Goal: Task Accomplishment & Management: Manage account settings

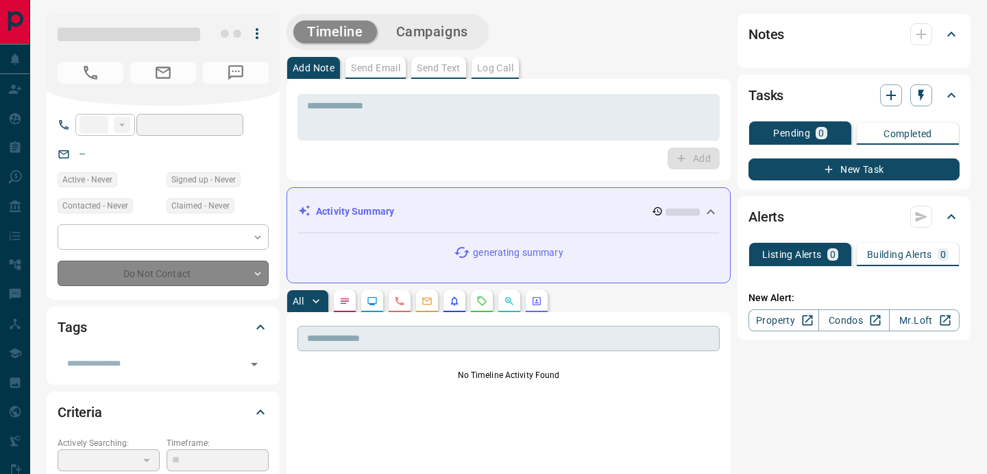
type input "**"
type input "**********"
type input "*"
type input "**********"
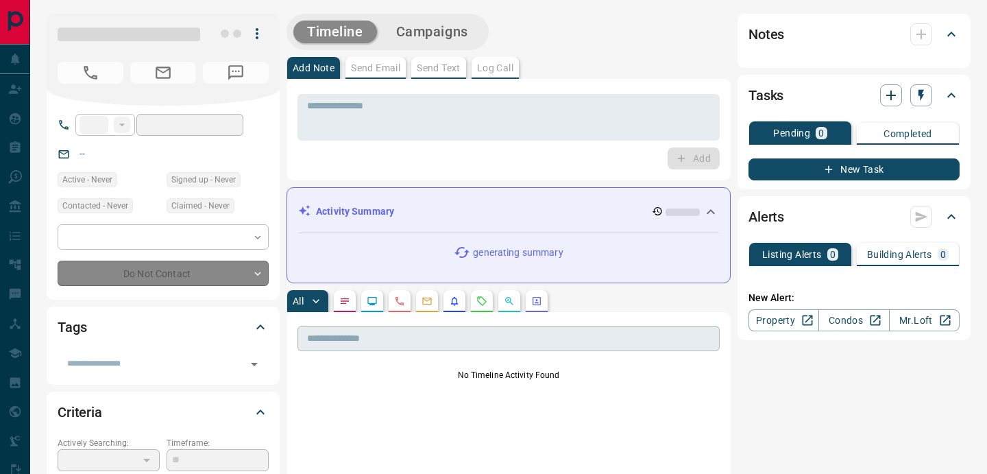
type input "*******"
type input "*"
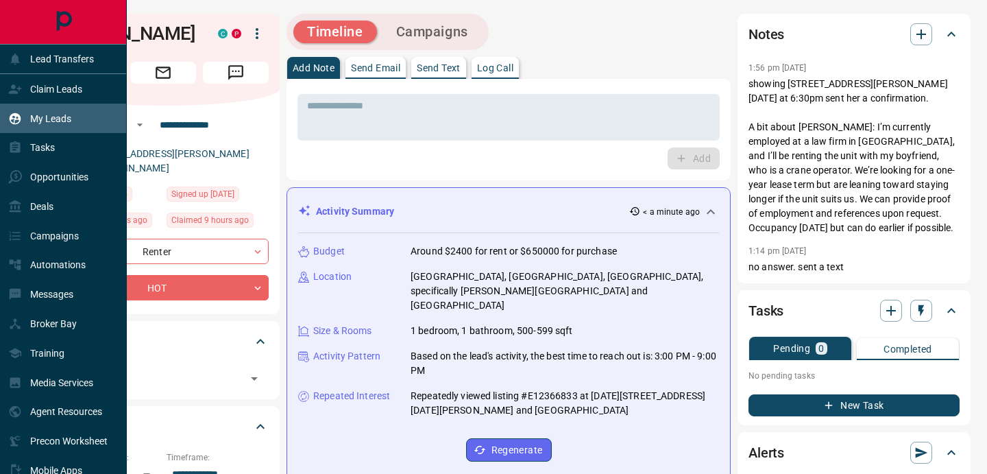
click at [80, 116] on div "My Leads" at bounding box center [63, 118] width 127 height 29
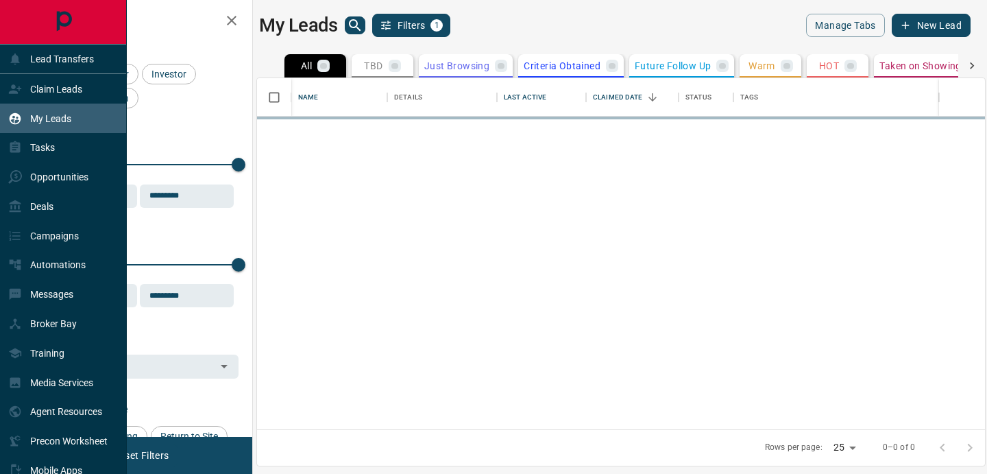
scroll to position [351, 728]
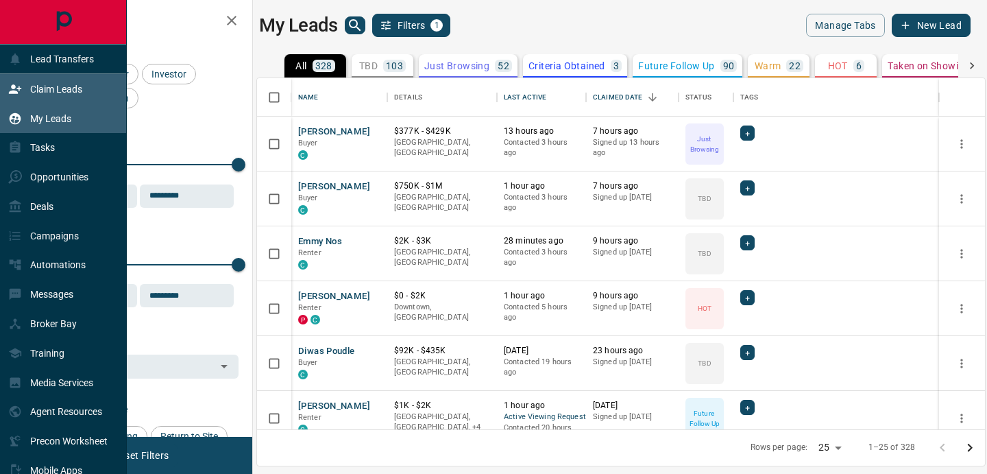
click at [40, 90] on p "Claim Leads" at bounding box center [56, 89] width 52 height 11
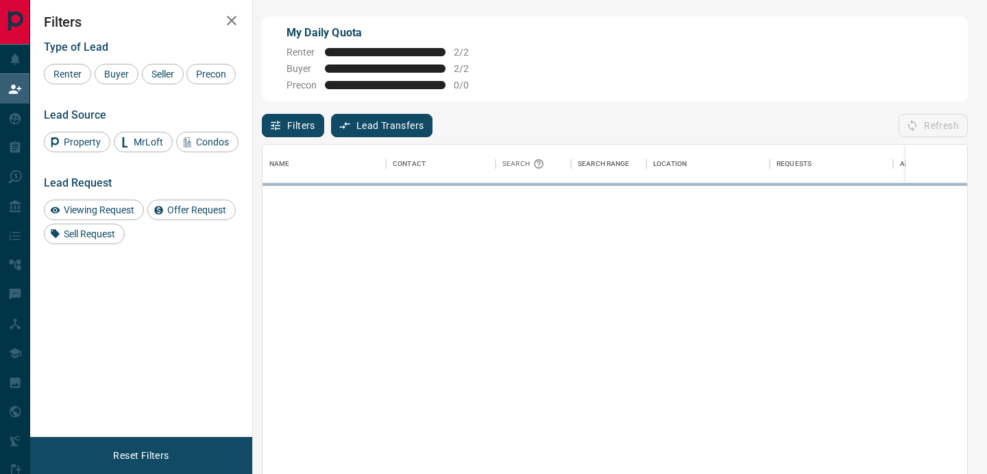
scroll to position [356, 705]
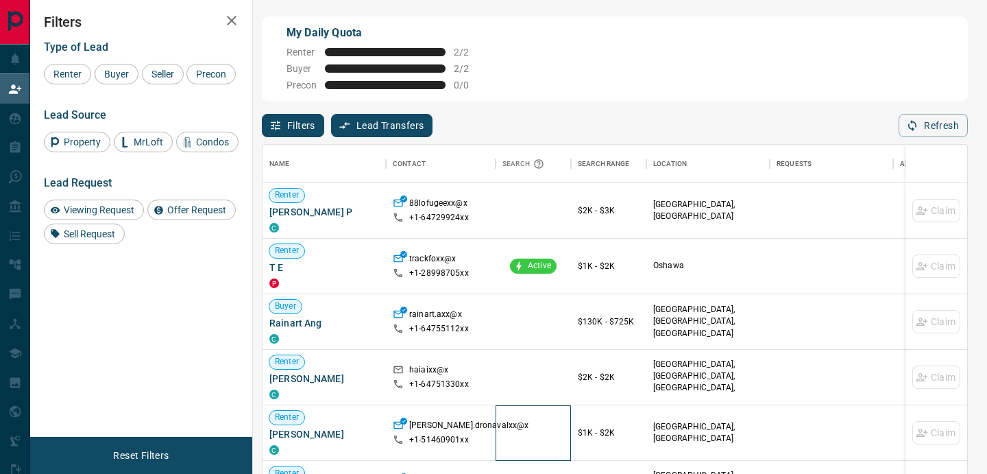
drag, startPoint x: 521, startPoint y: 420, endPoint x: 528, endPoint y: 381, distance: 39.7
click at [528, 402] on div "[PERSON_NAME] P C 88lofugeexx@x +1- 64729924xx $2K - $3K [GEOGRAPHIC_DATA], [GE…" at bounding box center [722, 433] width 919 height 500
click at [526, 313] on div at bounding box center [533, 322] width 75 height 56
click at [343, 334] on div "C" at bounding box center [324, 337] width 110 height 11
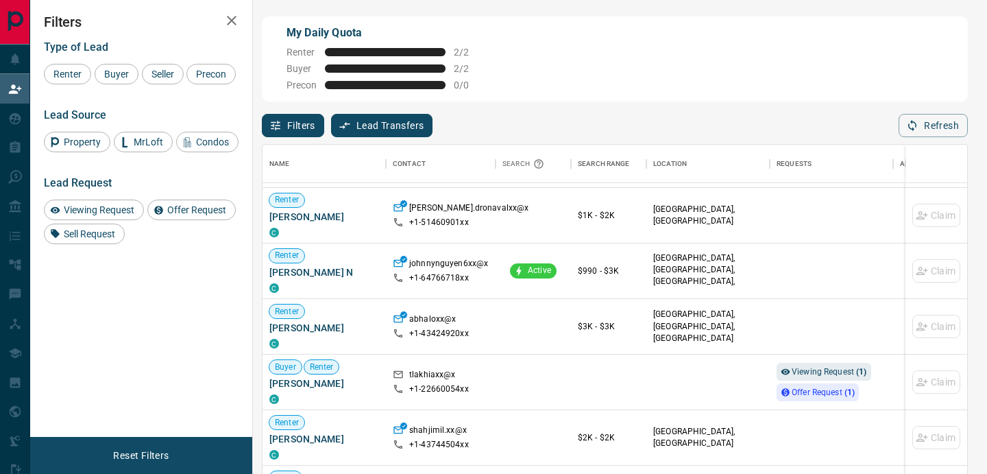
scroll to position [253, 0]
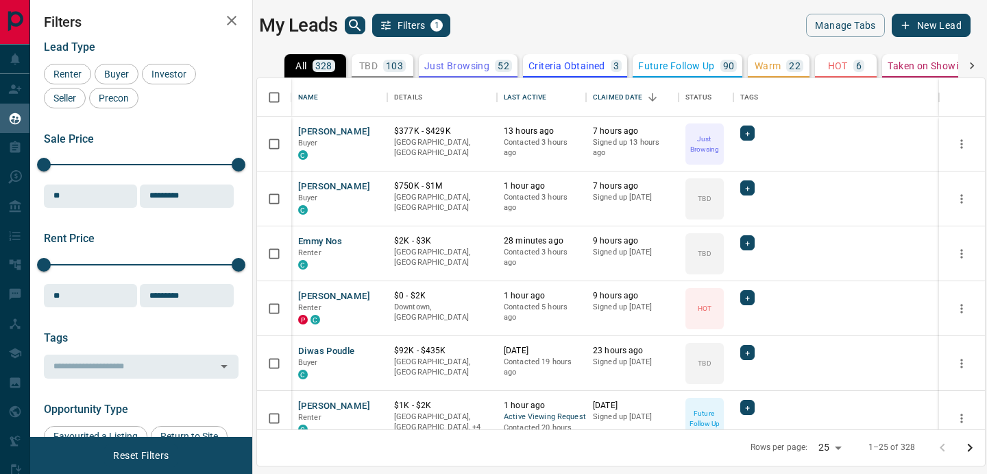
scroll to position [351, 728]
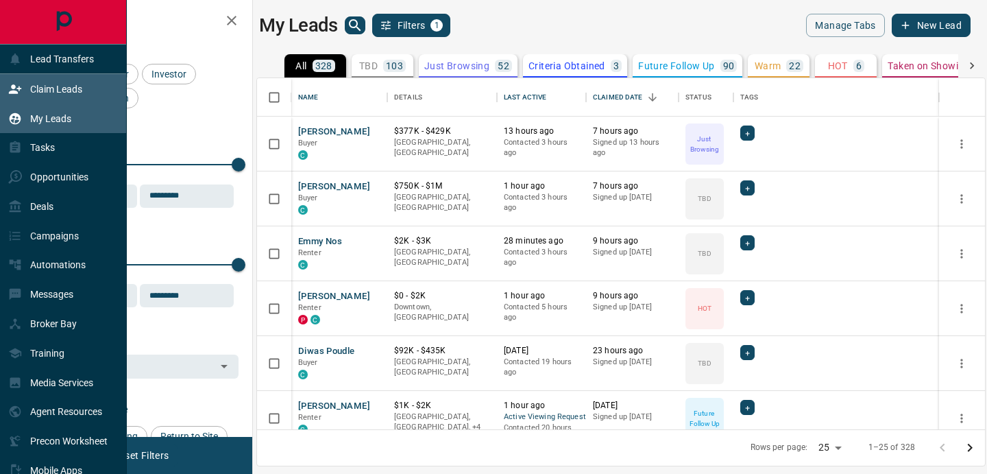
click at [40, 81] on div "Claim Leads" at bounding box center [45, 88] width 74 height 23
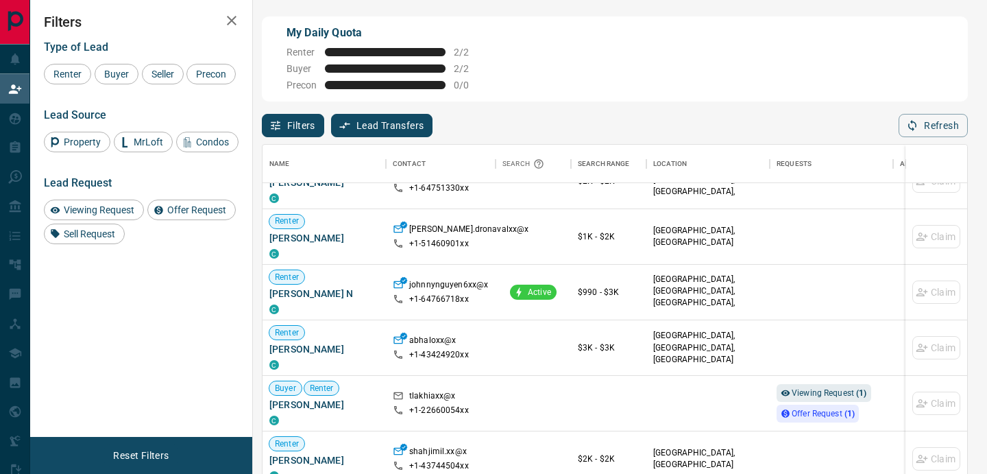
scroll to position [204, 0]
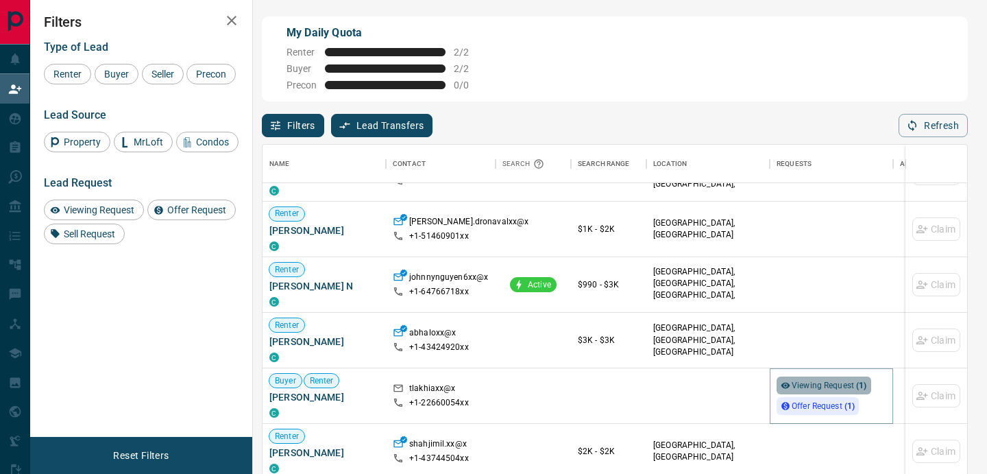
click at [812, 385] on span "Viewing Request ( 1 )" at bounding box center [829, 385] width 75 height 10
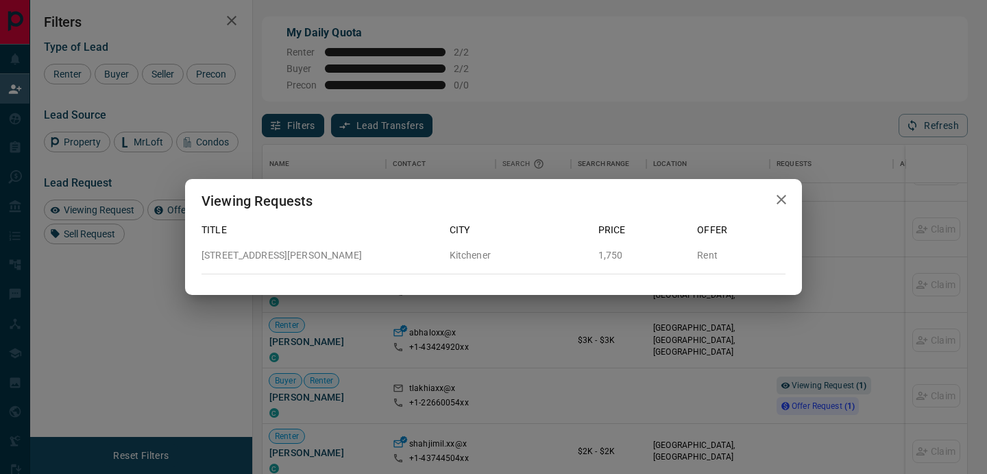
click at [792, 203] on button "button" at bounding box center [781, 200] width 27 height 28
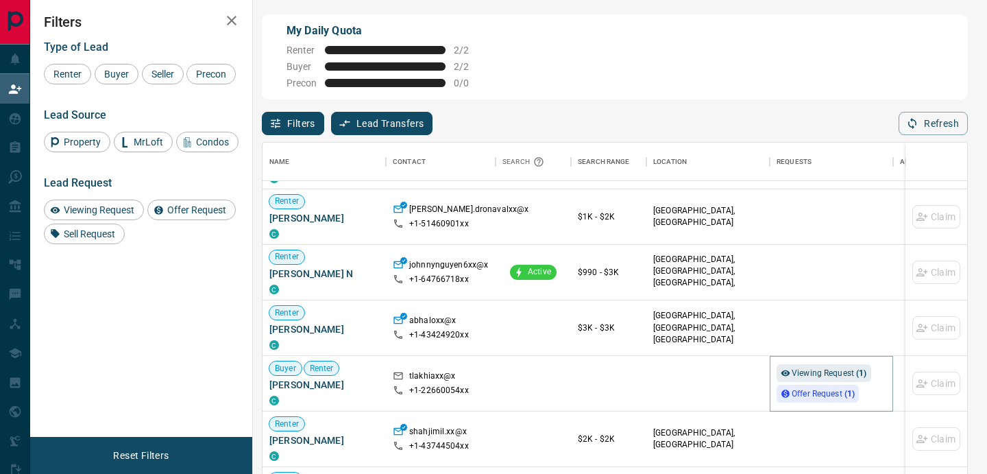
scroll to position [4, 0]
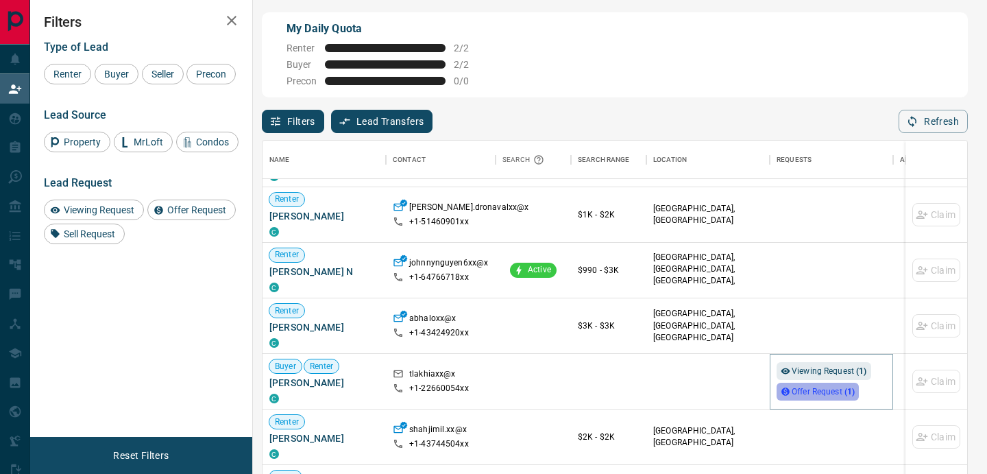
click at [809, 388] on span "Offer Request ( 1 )" at bounding box center [823, 392] width 63 height 10
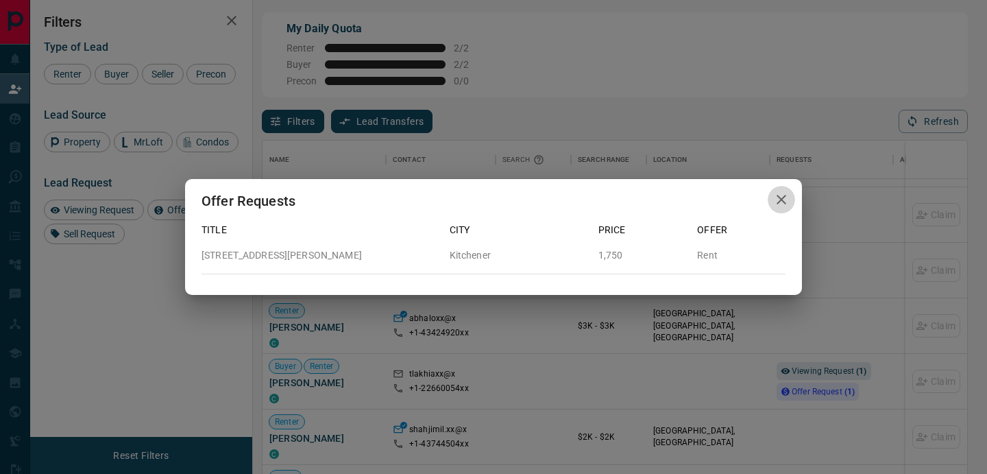
click at [784, 206] on icon "button" at bounding box center [781, 199] width 16 height 16
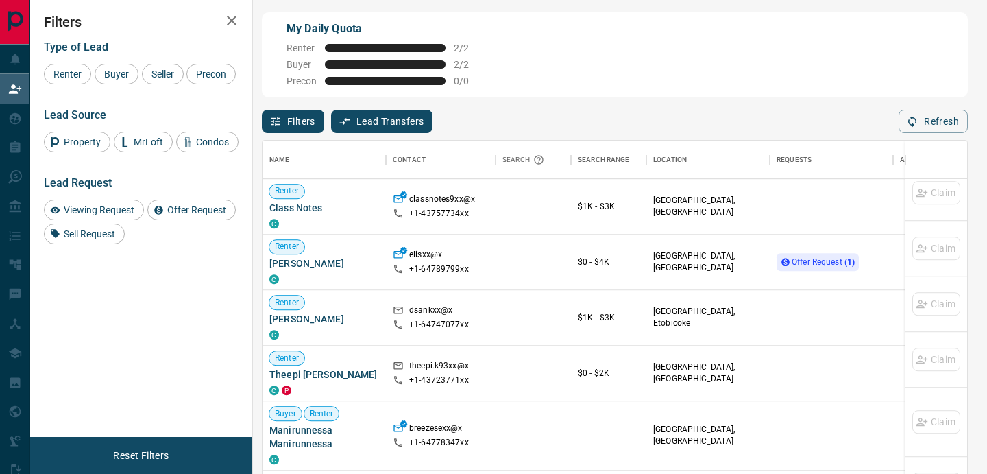
scroll to position [1098, 0]
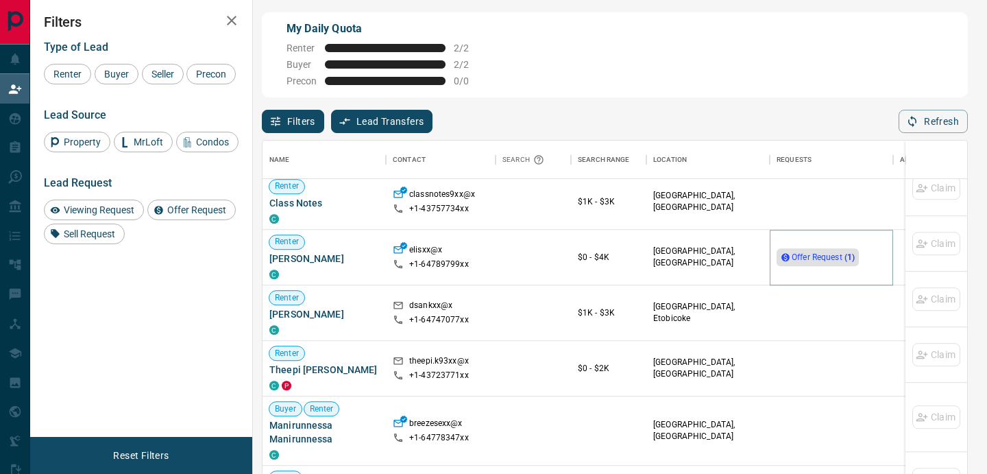
click at [827, 252] on span "Offer Request ( 1 )" at bounding box center [823, 257] width 63 height 10
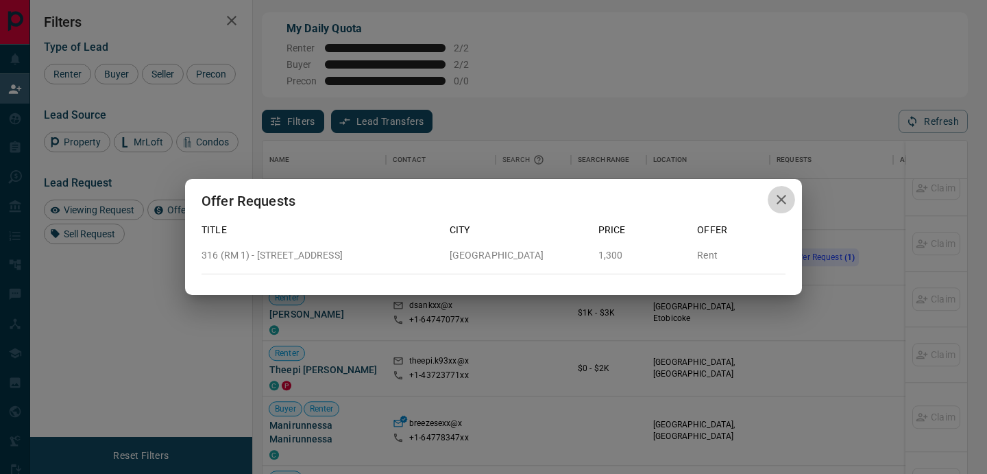
click at [784, 199] on icon "button" at bounding box center [781, 199] width 16 height 16
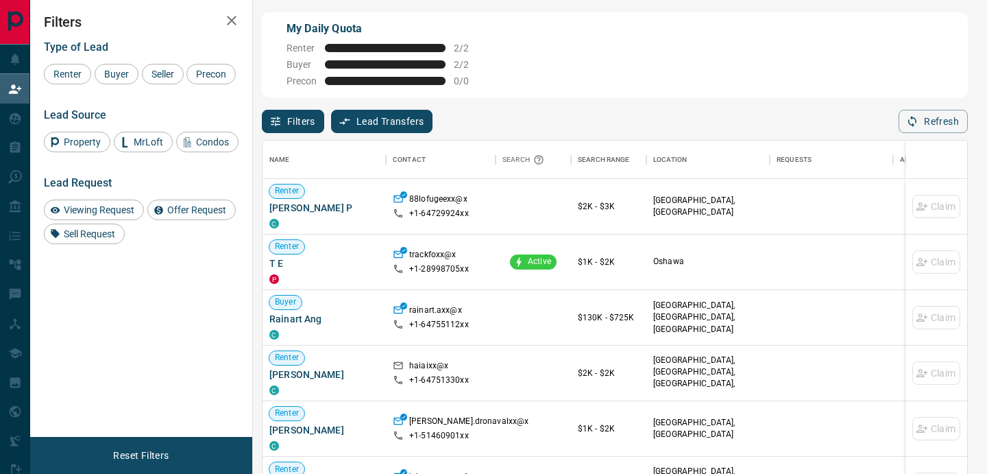
scroll to position [0, 0]
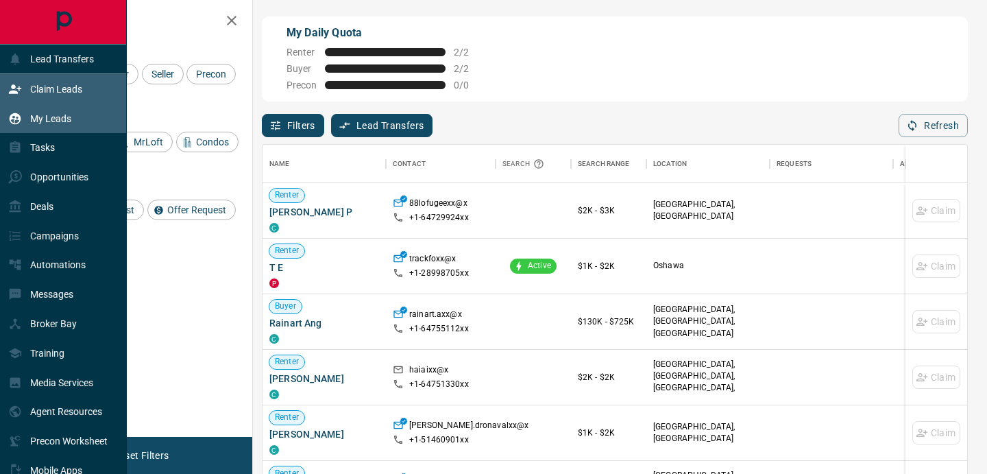
click at [21, 130] on div "My Leads" at bounding box center [63, 118] width 127 height 29
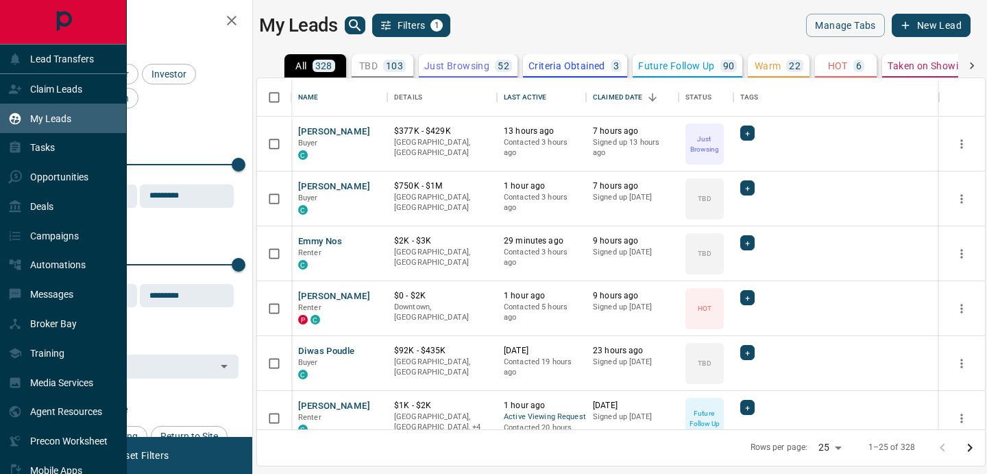
scroll to position [351, 728]
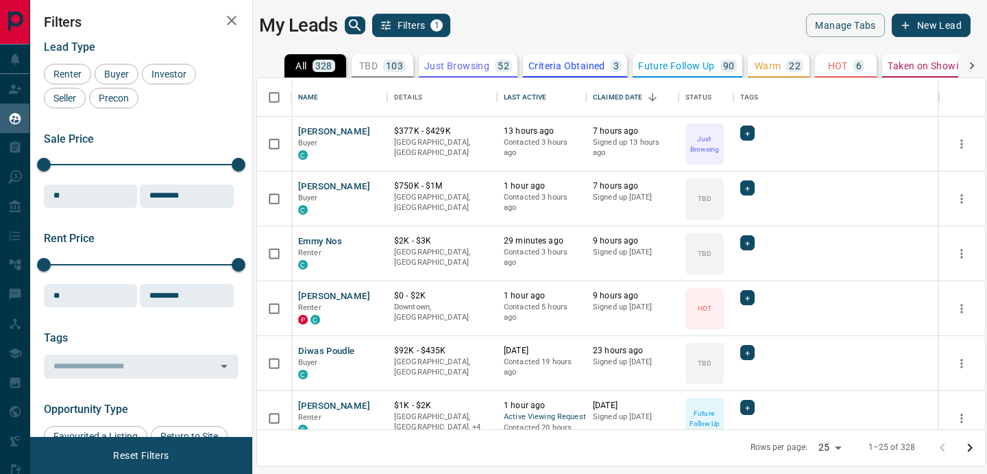
click at [369, 69] on p "TBD" at bounding box center [368, 66] width 19 height 10
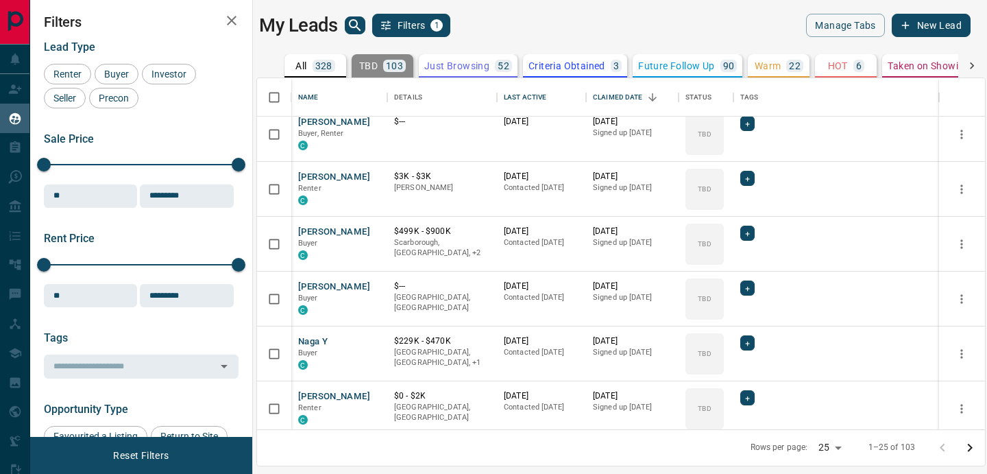
scroll to position [0, 0]
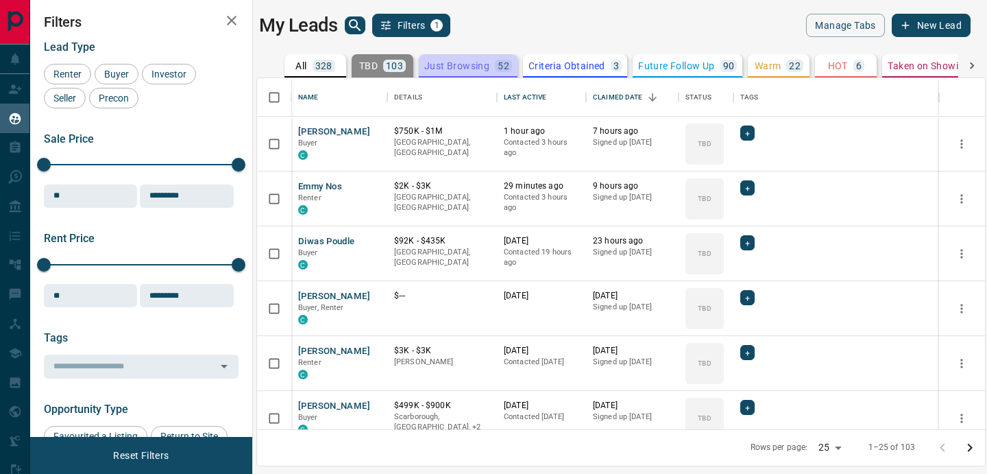
click at [461, 76] on button "Just Browsing 52" at bounding box center [468, 65] width 99 height 23
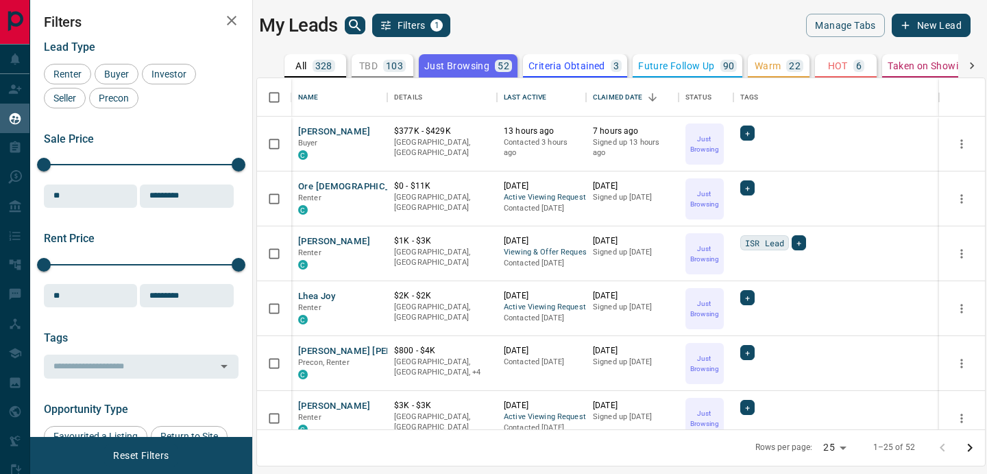
click at [385, 71] on div "103" at bounding box center [394, 66] width 23 height 12
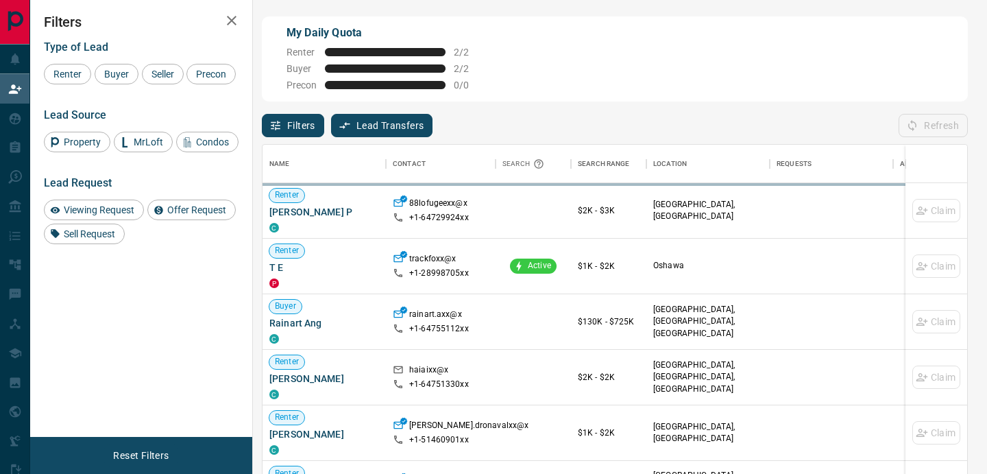
scroll to position [356, 705]
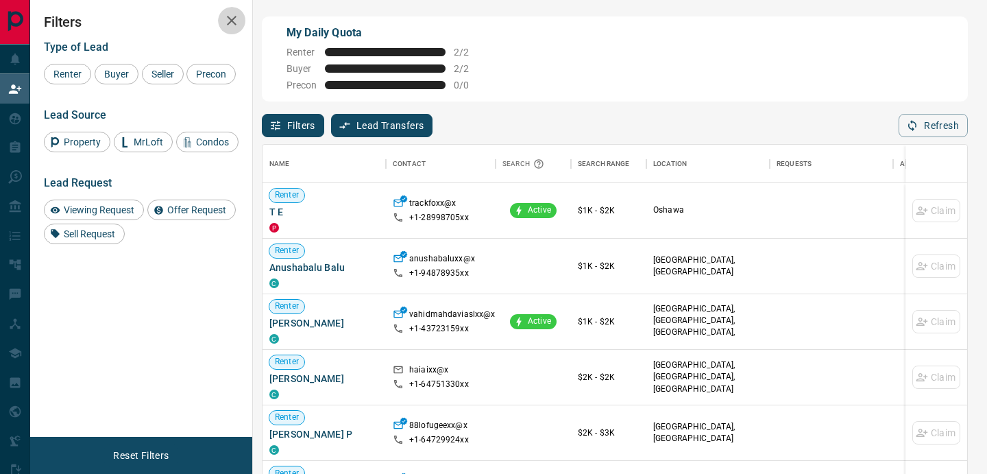
click at [234, 23] on icon "button" at bounding box center [232, 21] width 10 height 10
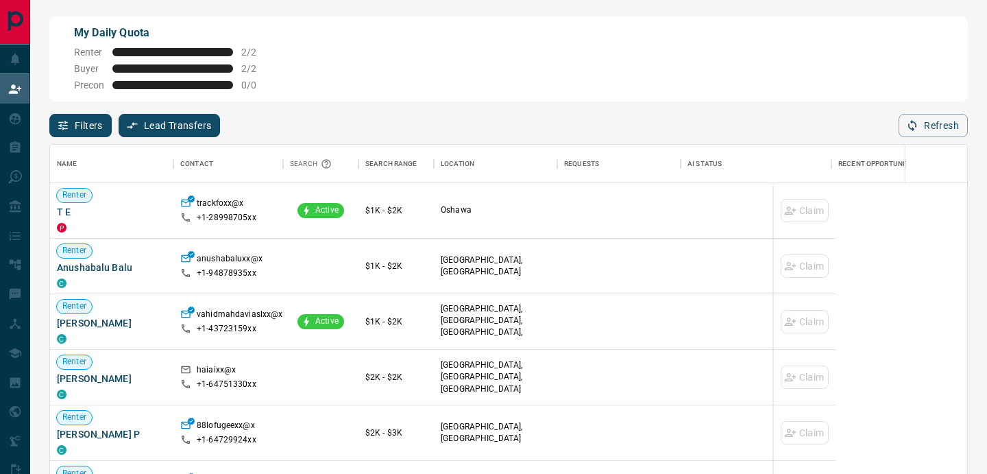
scroll to position [356, 917]
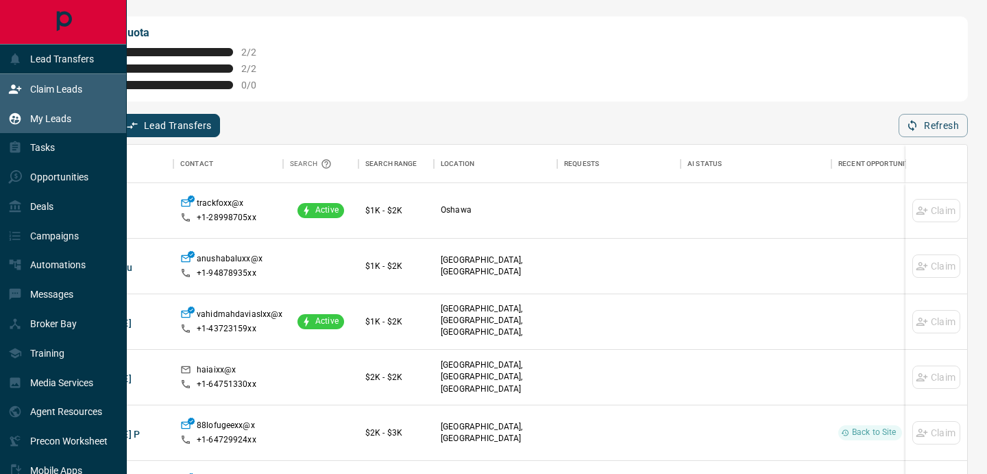
click at [84, 121] on div "My Leads" at bounding box center [63, 118] width 127 height 29
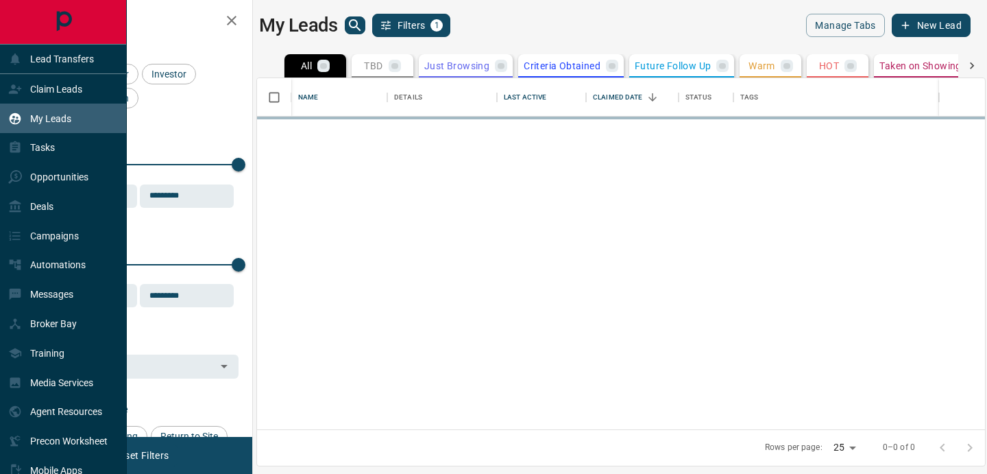
scroll to position [351, 728]
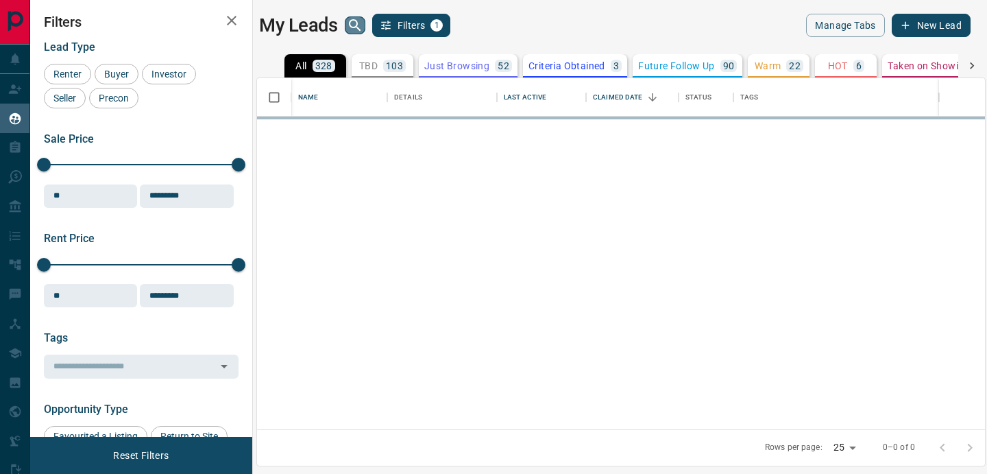
click at [357, 29] on icon "search button" at bounding box center [355, 25] width 16 height 16
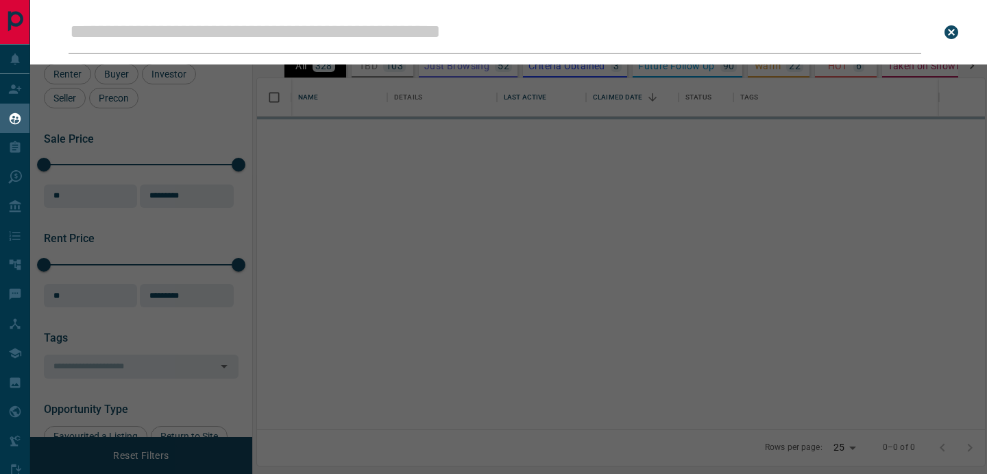
click at [343, 49] on input "Leads Search Bar" at bounding box center [495, 32] width 853 height 43
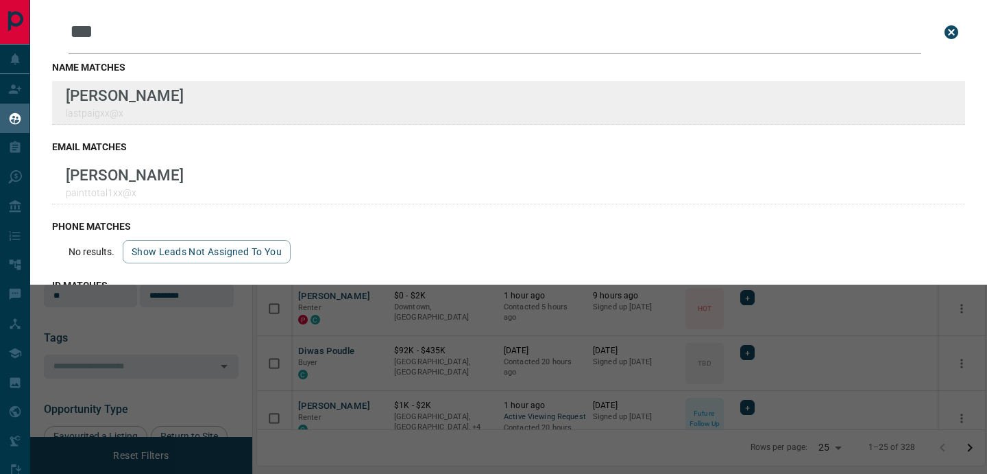
type input "***"
click at [0, 0] on div "Lead Transfers Claim Leads My Leads Tasks Opportunities Deals Campaigns Automat…" at bounding box center [493, 228] width 987 height 457
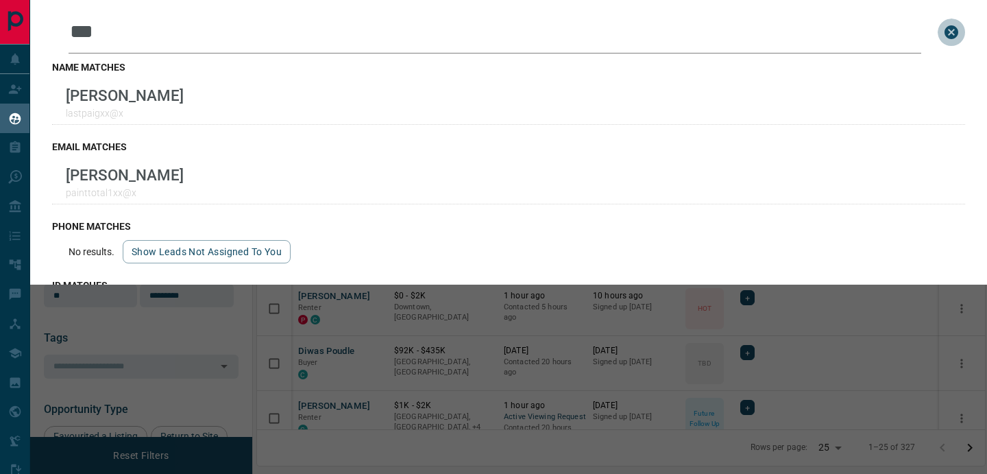
click at [950, 40] on icon "close search bar" at bounding box center [951, 32] width 16 height 16
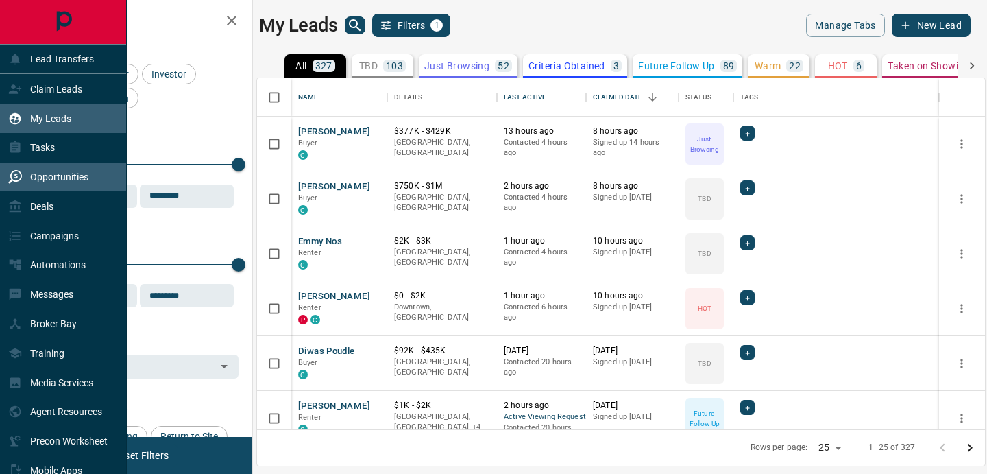
click at [59, 169] on div "Opportunities" at bounding box center [48, 177] width 80 height 23
